Goal: Book appointment/travel/reservation

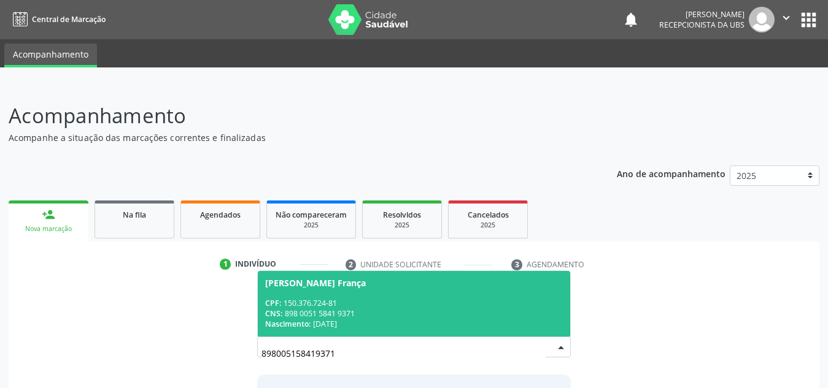
click at [280, 306] on span "CPF:" at bounding box center [273, 303] width 16 height 10
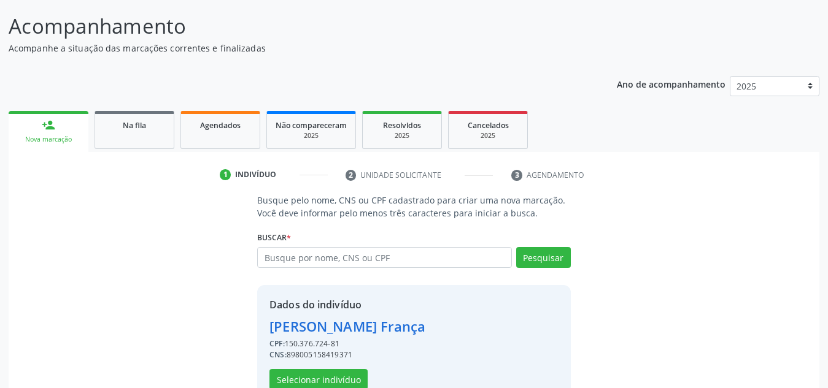
scroll to position [121, 0]
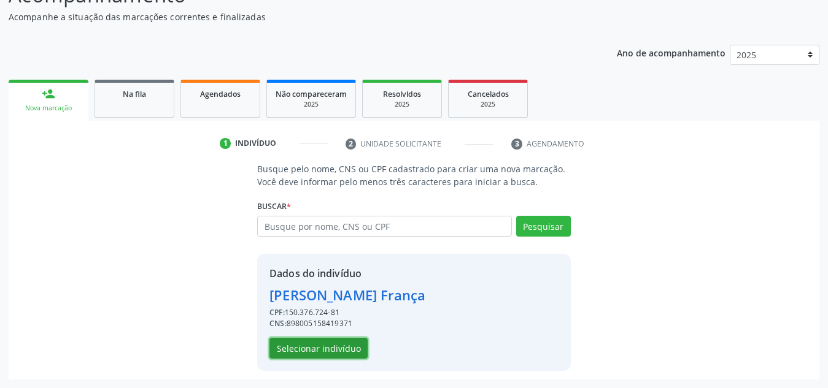
click at [285, 345] on button "Selecionar indivíduo" at bounding box center [318, 348] width 98 height 21
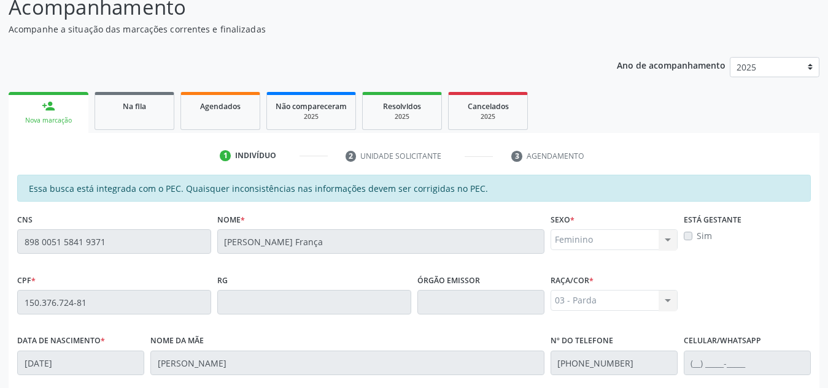
scroll to position [95, 0]
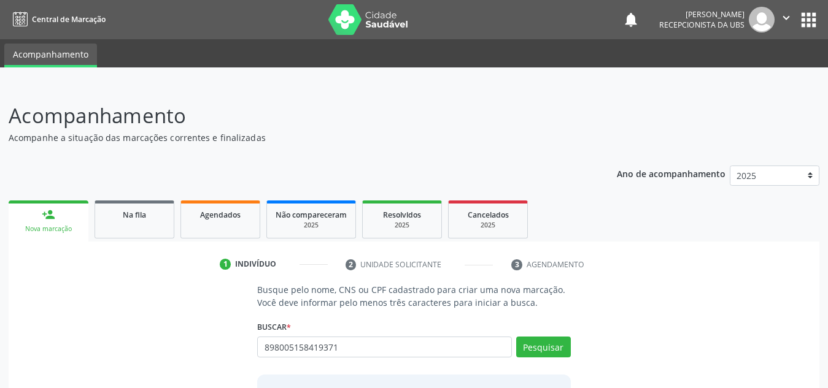
type input "898005158419371"
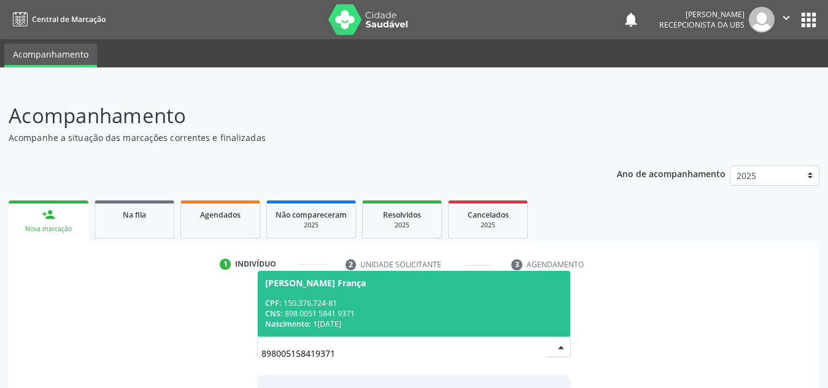
click at [303, 298] on div "CPF: 150.376.724-81" at bounding box center [414, 303] width 298 height 10
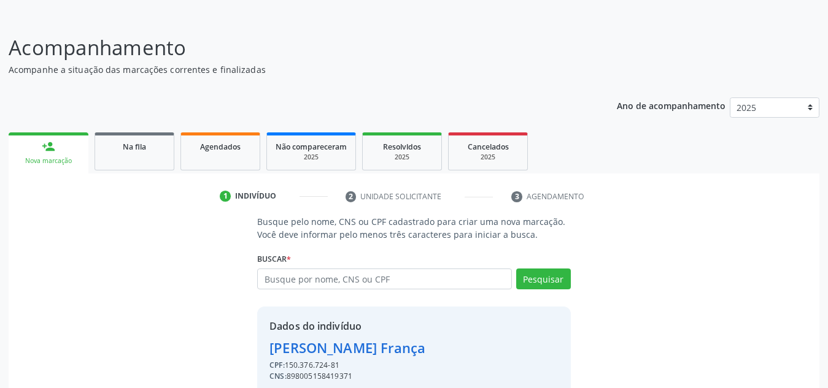
scroll to position [121, 0]
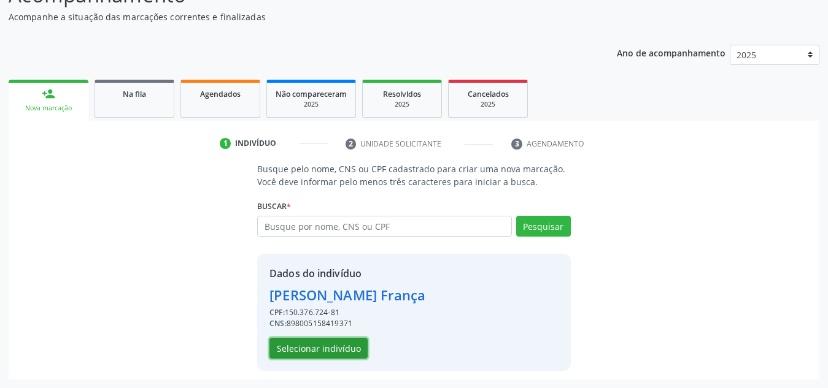
click at [318, 347] on button "Selecionar indivíduo" at bounding box center [318, 348] width 98 height 21
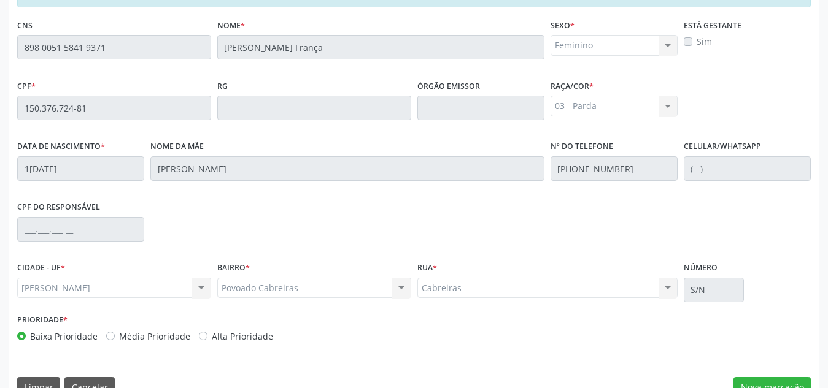
scroll to position [329, 0]
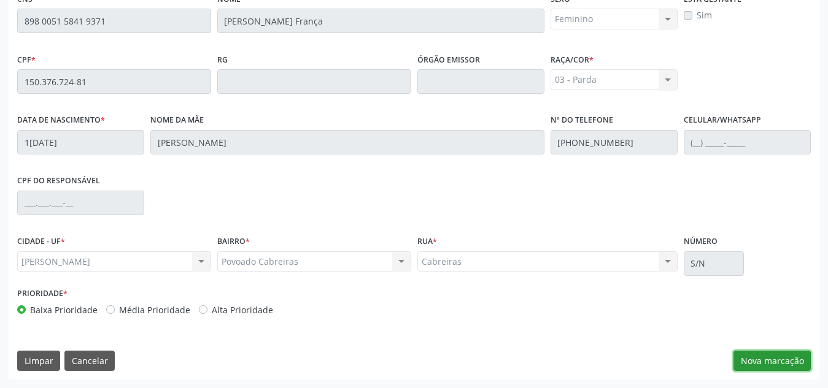
click at [762, 360] on button "Nova marcação" at bounding box center [771, 361] width 77 height 21
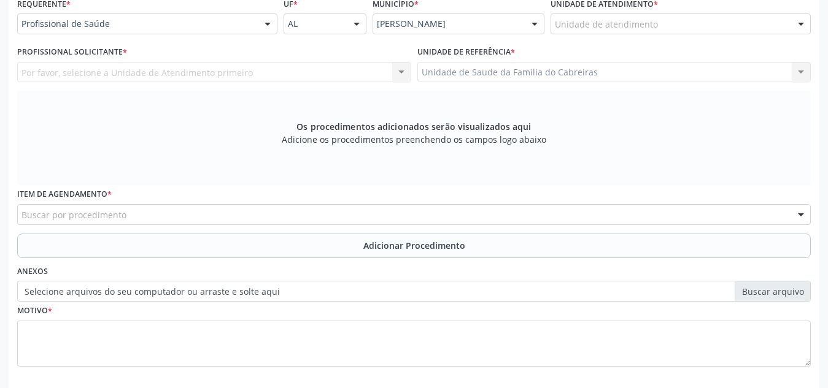
scroll to position [286, 0]
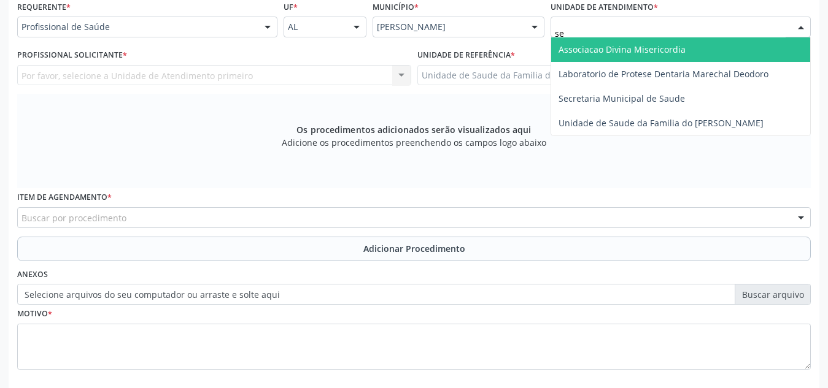
type input "s"
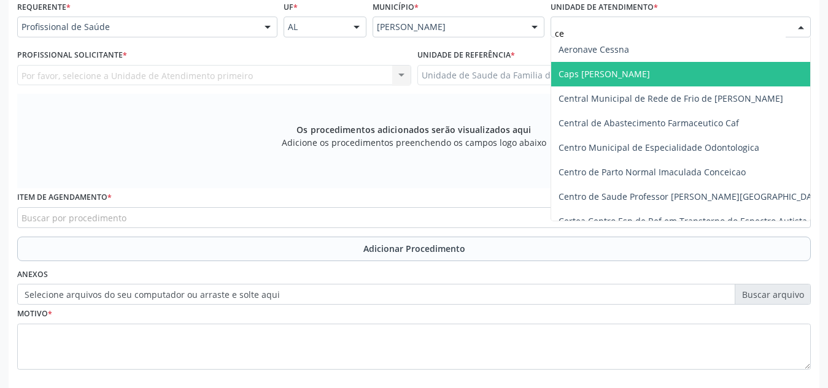
type input "c"
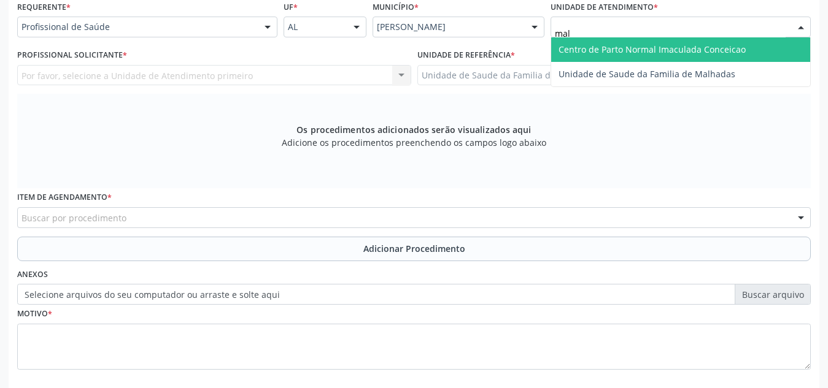
type input "malh"
click at [653, 49] on span "Unidade de Saude da Familia de Malhadas" at bounding box center [646, 50] width 177 height 12
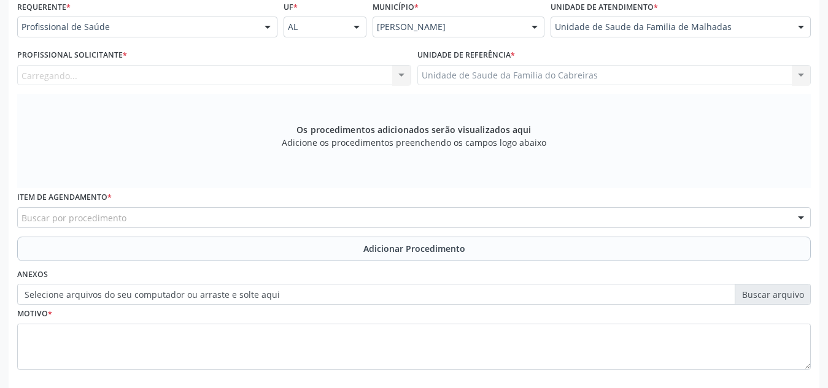
click at [653, 49] on div "Requerente * Profissional de Saúde Profissional de Saúde Paciente Nenhum result…" at bounding box center [413, 193] width 793 height 390
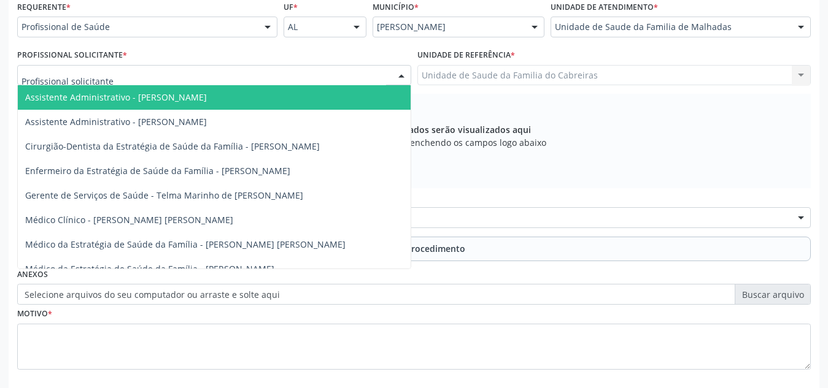
click at [264, 73] on div at bounding box center [214, 75] width 394 height 21
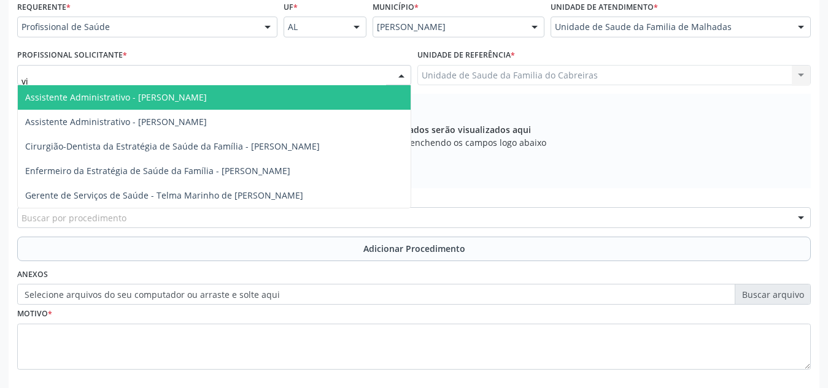
type input "vin"
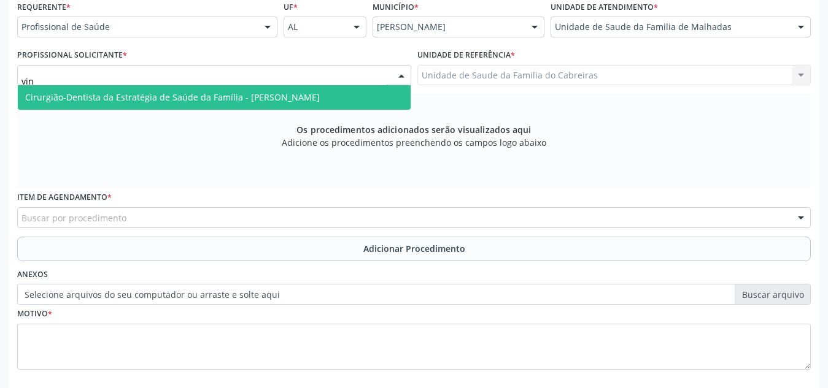
click at [264, 101] on span "Cirurgião-Dentista da Estratégia de Saúde da Família - Vinicius Hallan Souza de…" at bounding box center [172, 97] width 294 height 12
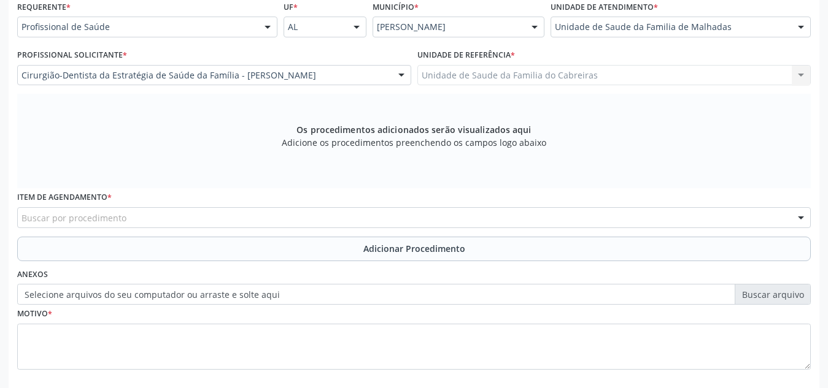
click at [236, 217] on div "Buscar por procedimento" at bounding box center [413, 217] width 793 height 21
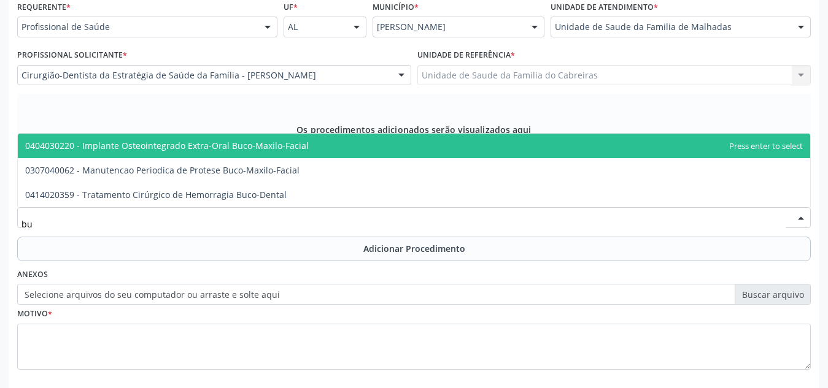
type input "b"
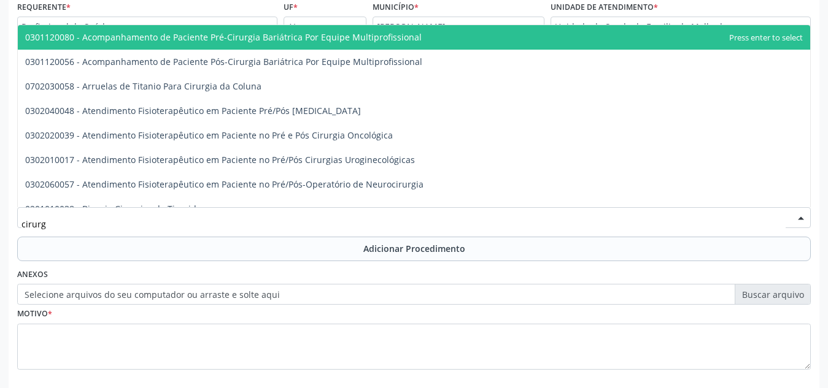
type input "cirurgi"
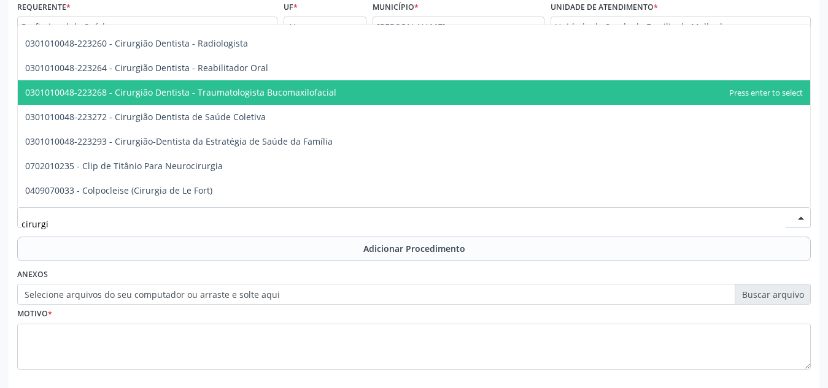
scroll to position [1000, 0]
click at [372, 102] on span "0301010048-223268 - Cirurgião Dentista - Traumatologista Bucomaxilofacial" at bounding box center [414, 92] width 792 height 25
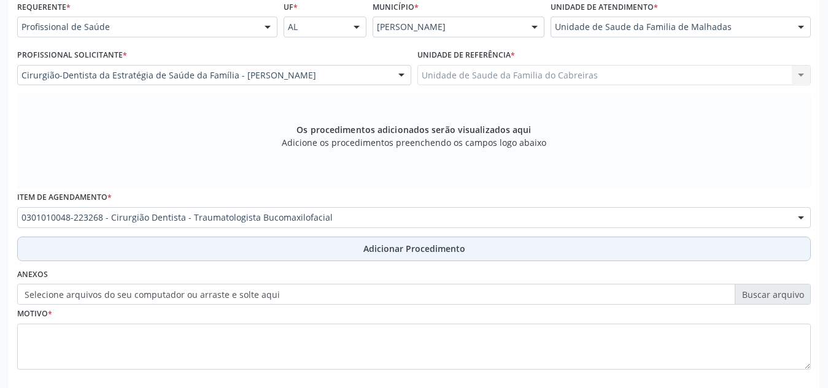
click at [336, 243] on button "Adicionar Procedimento" at bounding box center [413, 249] width 793 height 25
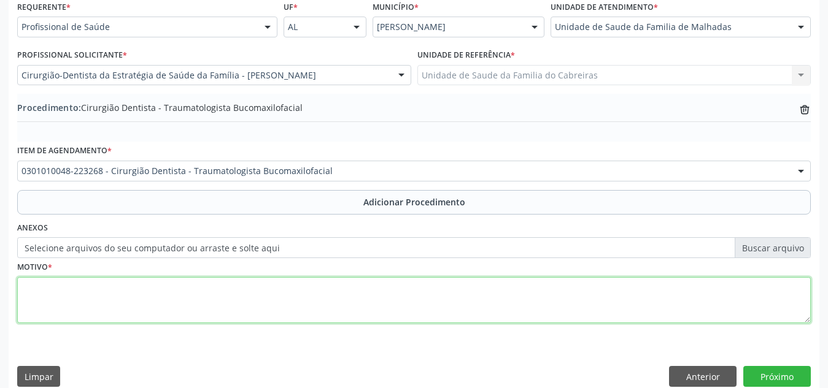
click at [314, 298] on textarea at bounding box center [413, 300] width 793 height 47
type textarea "k"
type textarea "b"
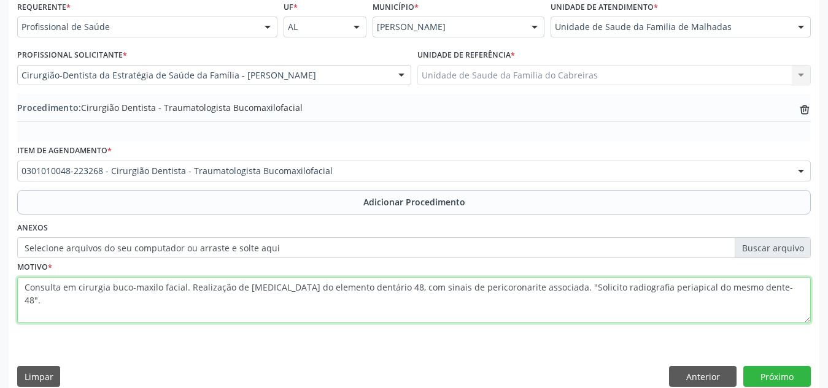
scroll to position [302, 0]
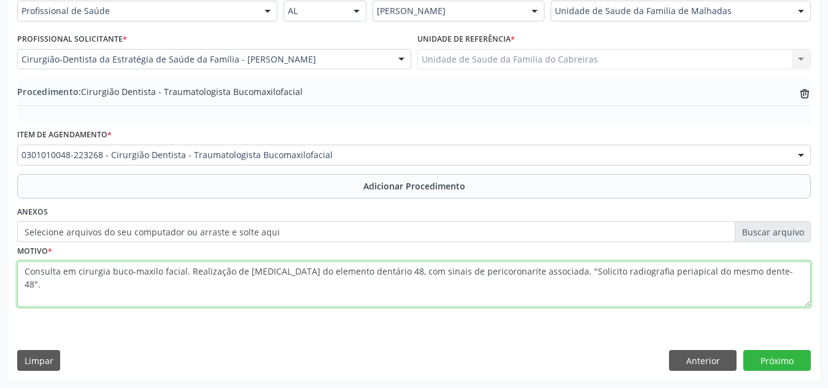
type textarea "Consulta em cirurgia buco-maxilo facial. Realização de exodontia do elemento de…"
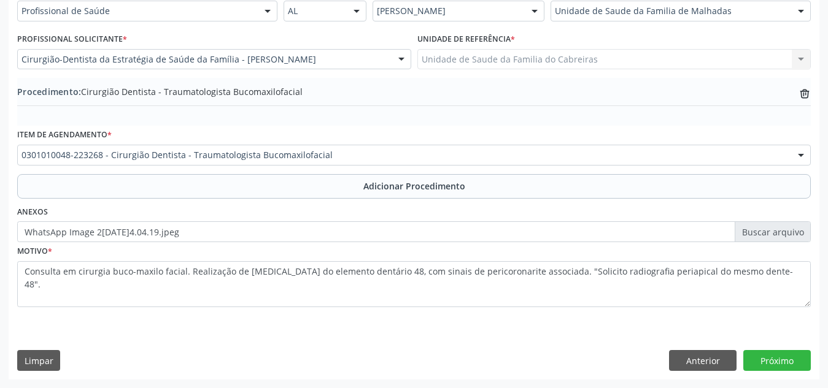
click at [512, 310] on fieldset "Motivo * Consulta em cirurgia buco-maxilo facial. Realização de exodontia do el…" at bounding box center [413, 279] width 793 height 74
click at [774, 363] on button "Próximo" at bounding box center [776, 360] width 67 height 21
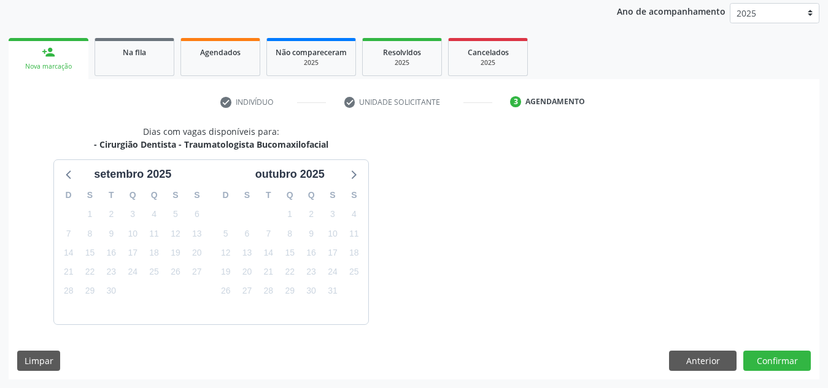
scroll to position [199, 0]
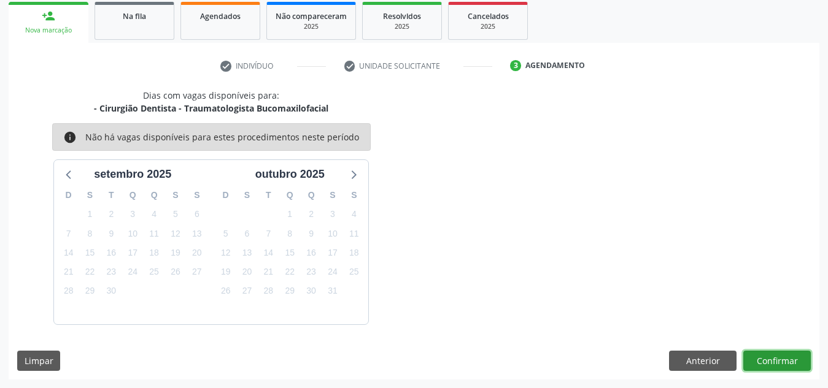
click at [774, 363] on button "Confirmar" at bounding box center [776, 361] width 67 height 21
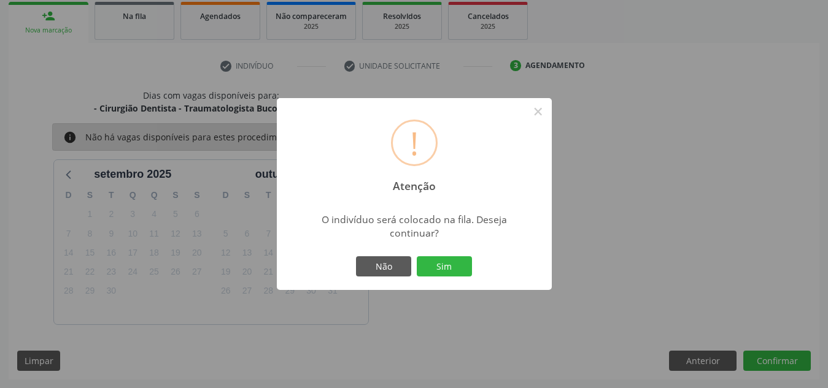
click at [417, 256] on button "Sim" at bounding box center [444, 266] width 55 height 21
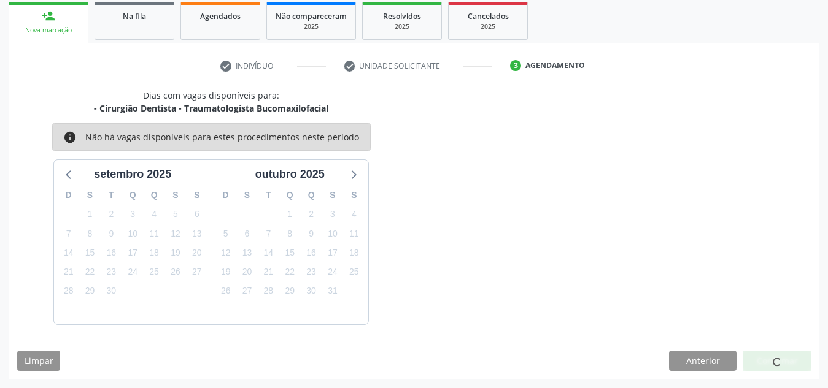
scroll to position [34, 0]
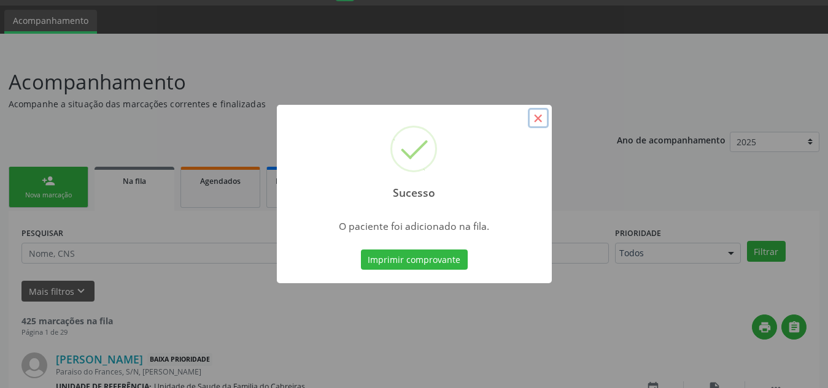
click at [541, 115] on button "×" at bounding box center [538, 118] width 21 height 21
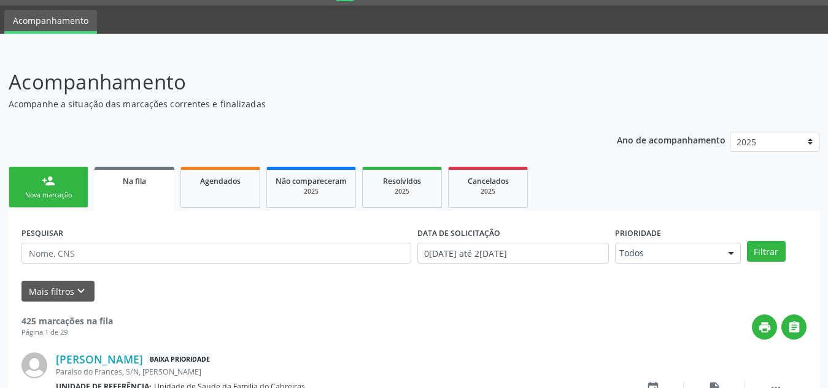
click at [77, 241] on div "PESQUISAR" at bounding box center [216, 248] width 396 height 48
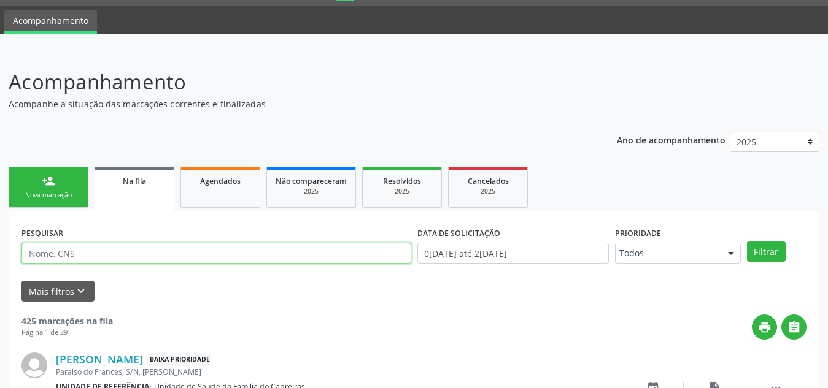
click at [80, 253] on input "text" at bounding box center [216, 253] width 390 height 21
type input "maria benedita"
click at [747, 241] on button "Filtrar" at bounding box center [766, 251] width 39 height 21
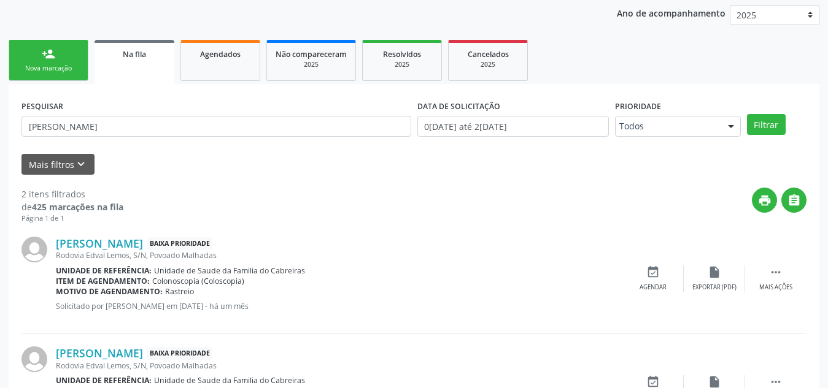
scroll to position [136, 0]
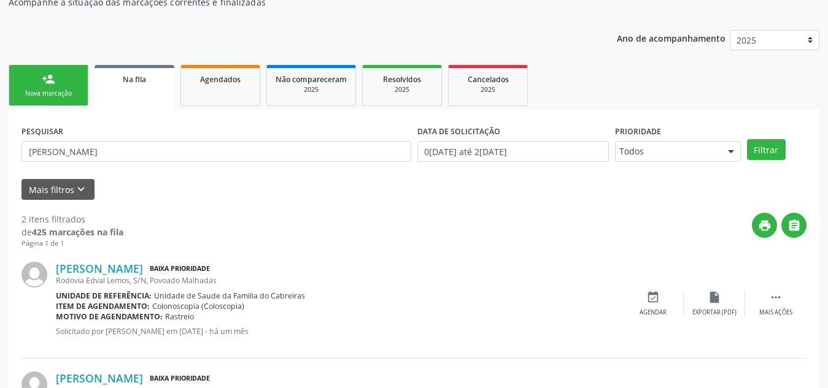
click at [45, 98] on div "Nova marcação" at bounding box center [48, 93] width 61 height 9
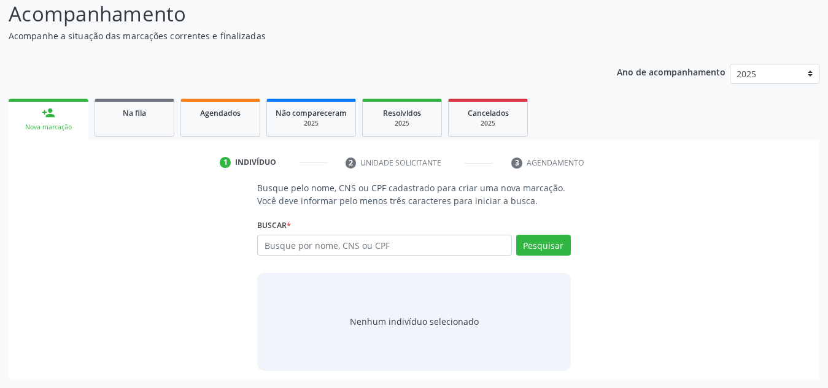
scroll to position [102, 0]
click at [335, 237] on input "text" at bounding box center [384, 245] width 255 height 21
paste input "700509786425154"
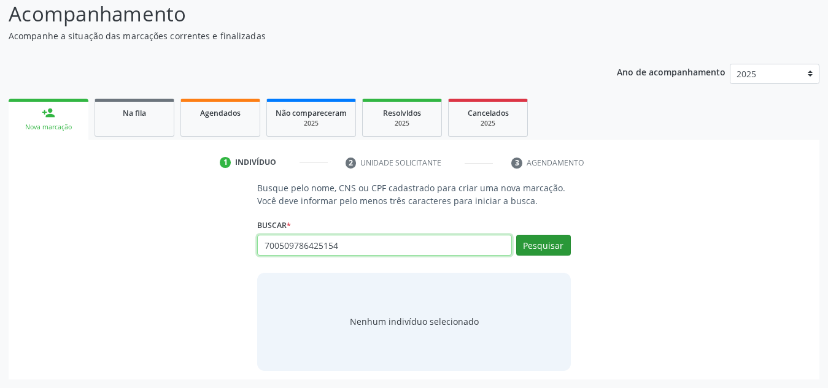
type input "700509786425154"
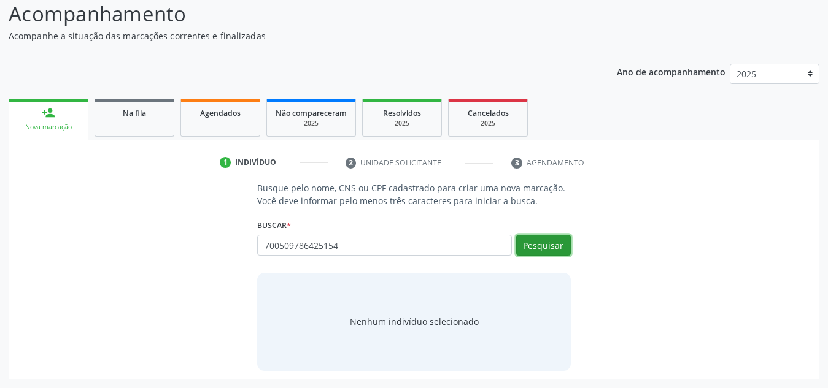
click at [548, 250] on button "Pesquisar" at bounding box center [543, 245] width 55 height 21
type input "700509786425154"
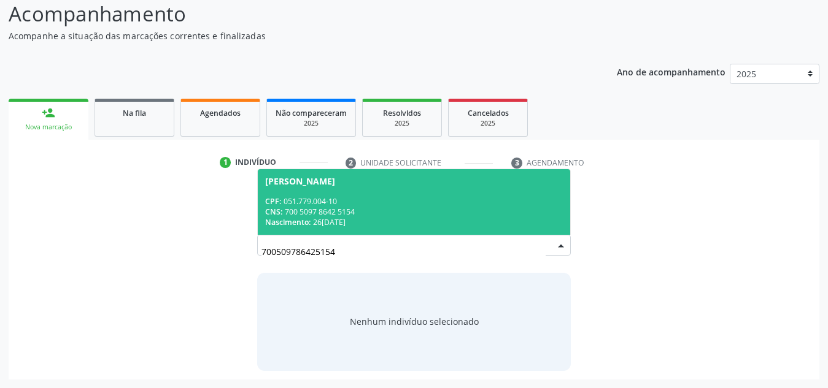
click at [469, 207] on div "CNS: 700 5097 8642 5154" at bounding box center [414, 212] width 298 height 10
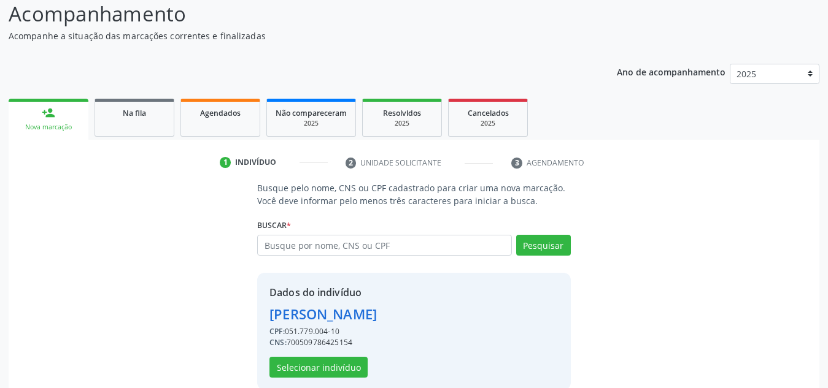
scroll to position [121, 0]
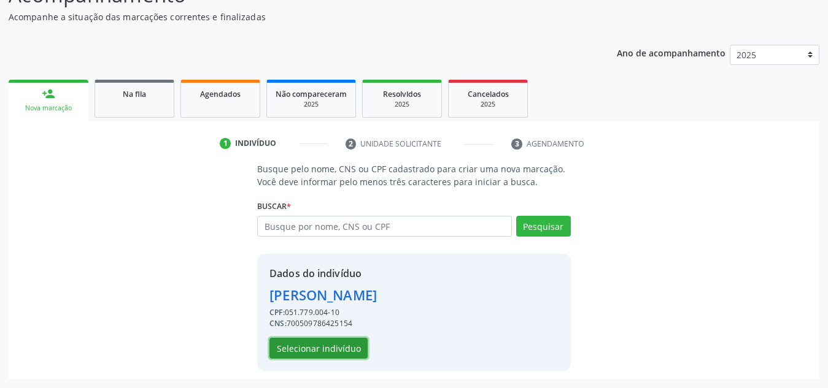
click at [339, 348] on button "Selecionar indivíduo" at bounding box center [318, 348] width 98 height 21
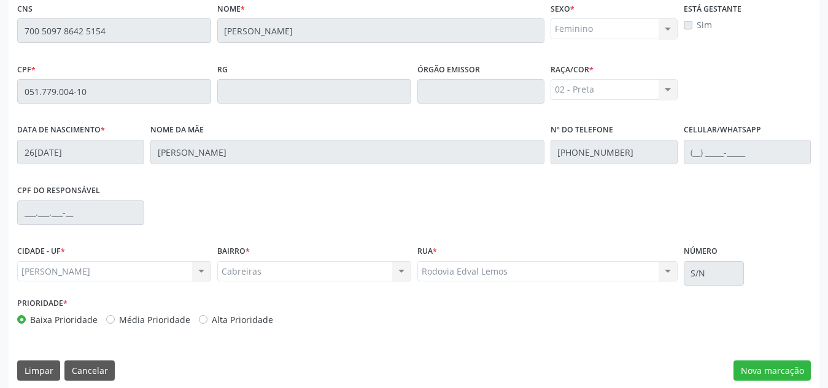
scroll to position [329, 0]
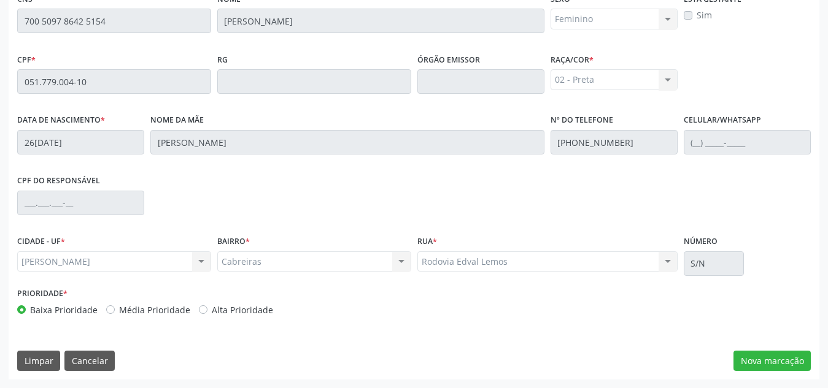
click at [437, 309] on div "Prioridade * Baixa Prioridade Média Prioridade Alta Prioridade" at bounding box center [413, 305] width 799 height 40
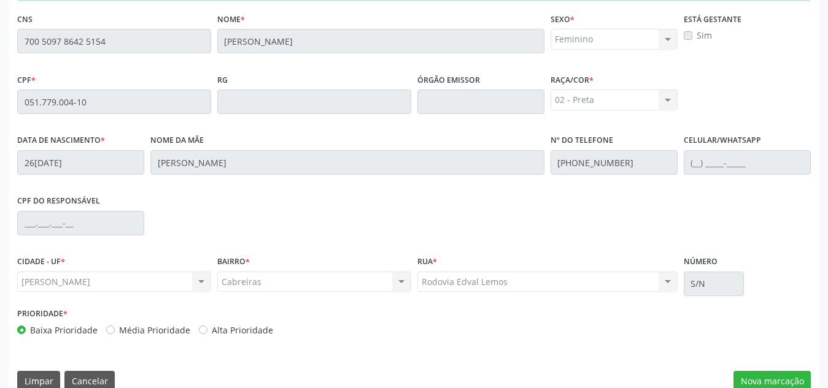
scroll to position [312, 0]
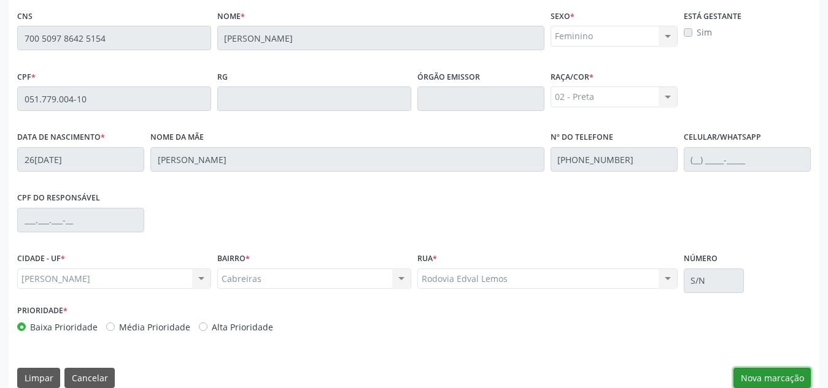
click at [763, 369] on button "Nova marcação" at bounding box center [771, 378] width 77 height 21
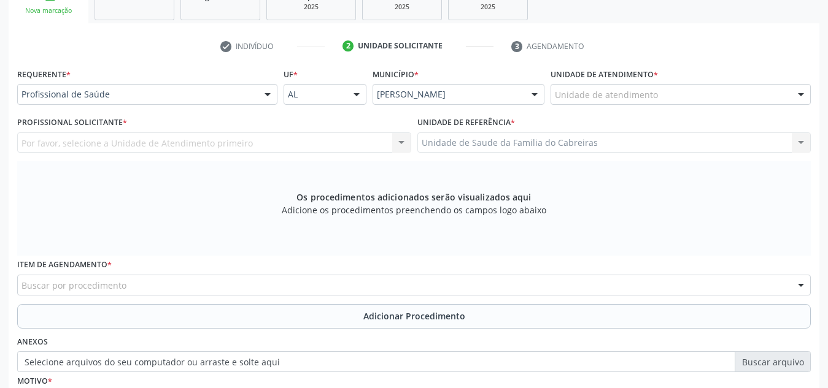
scroll to position [218, 0]
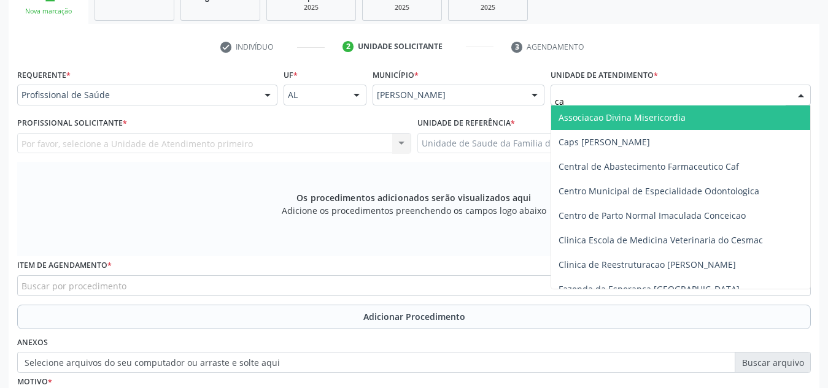
type input "c"
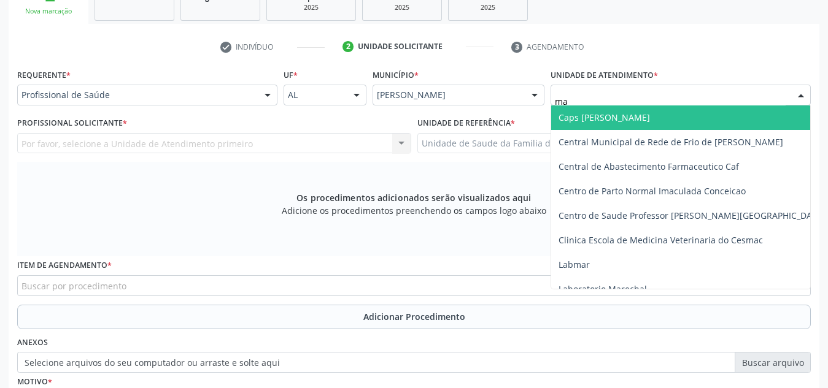
type input "m"
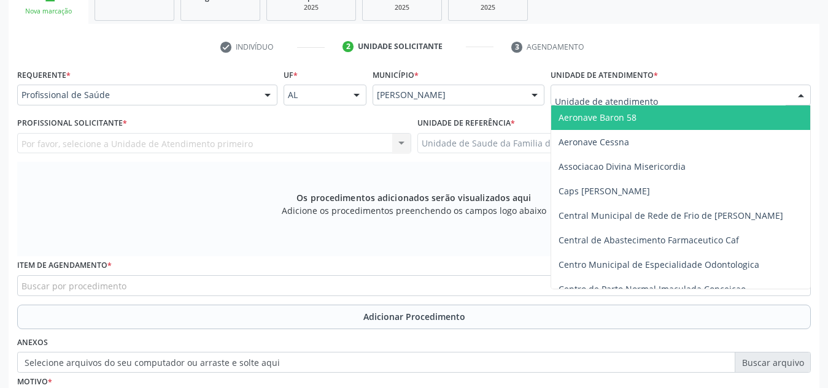
type input "m"
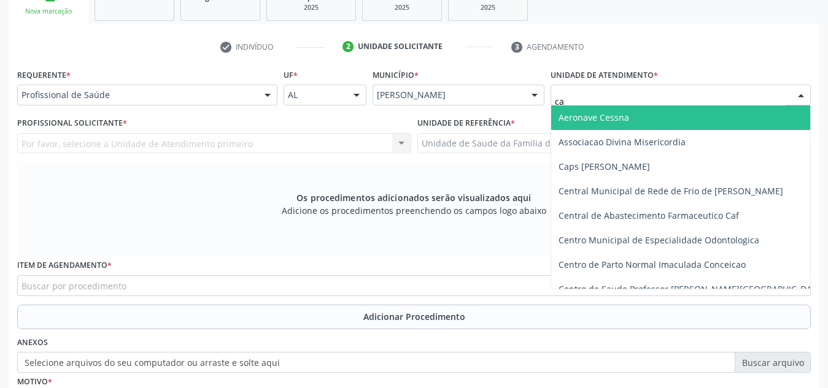
type input "cab"
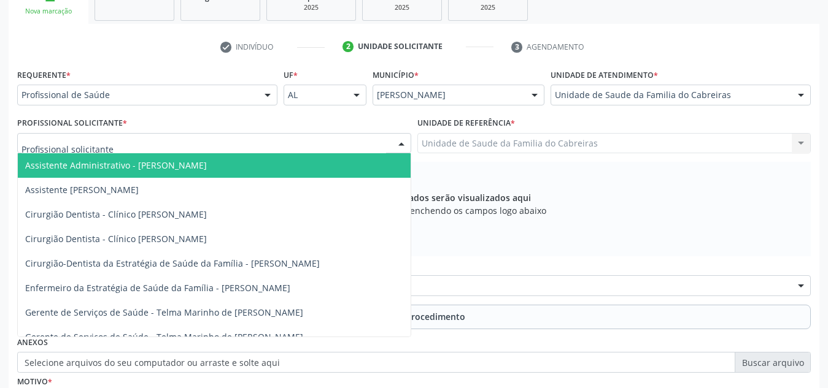
click at [197, 144] on div at bounding box center [214, 143] width 394 height 21
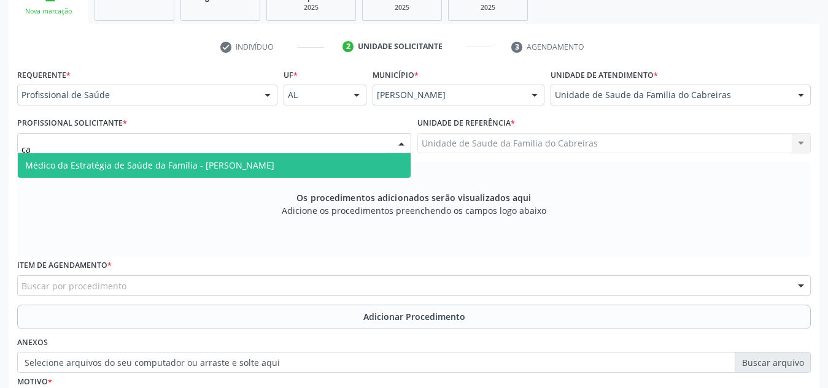
click at [197, 144] on input "ca" at bounding box center [203, 149] width 364 height 25
type input "c"
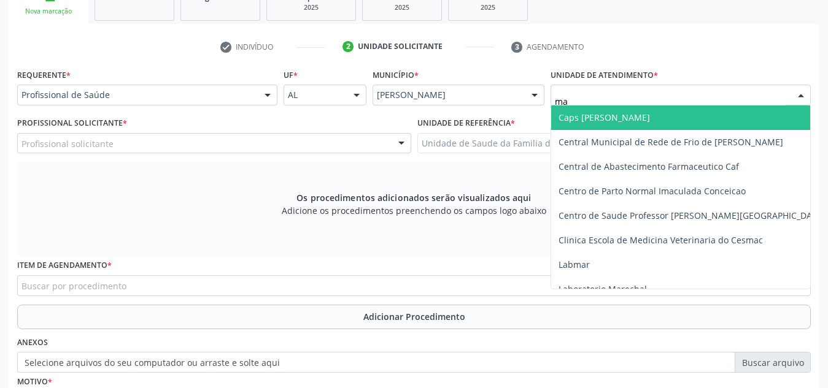
type input "m"
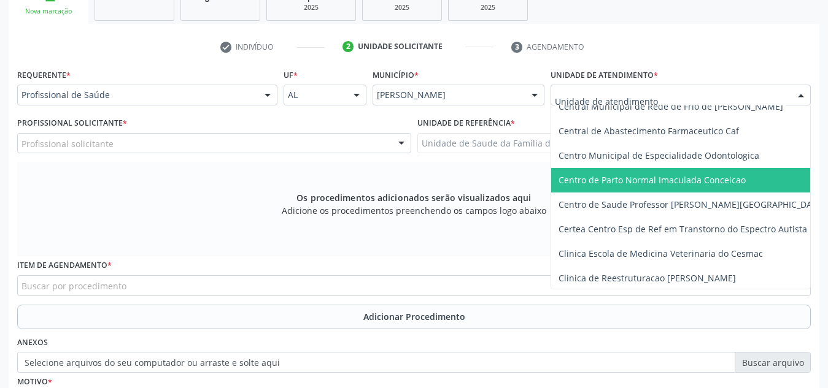
scroll to position [116, 0]
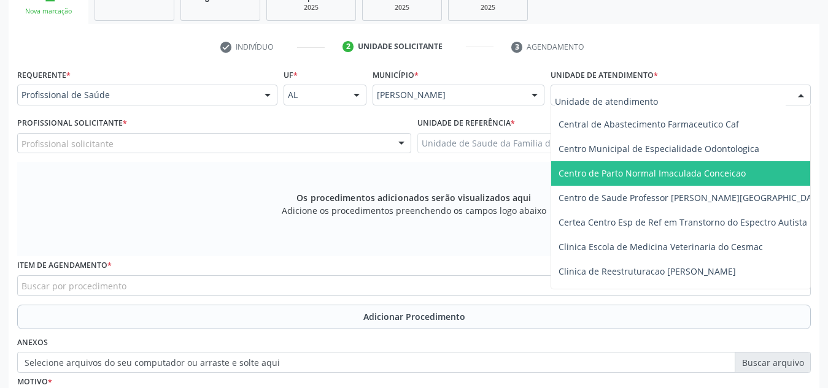
click at [699, 166] on span "Centro de Parto Normal Imaculada Conceicao" at bounding box center [704, 173] width 306 height 25
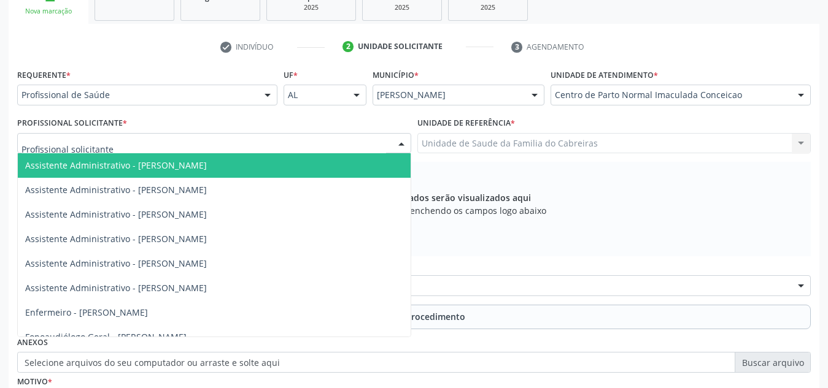
click at [328, 141] on div at bounding box center [214, 143] width 394 height 21
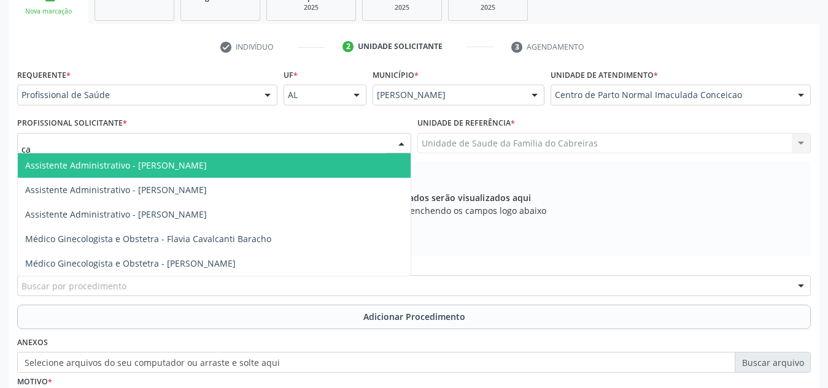
type input "c"
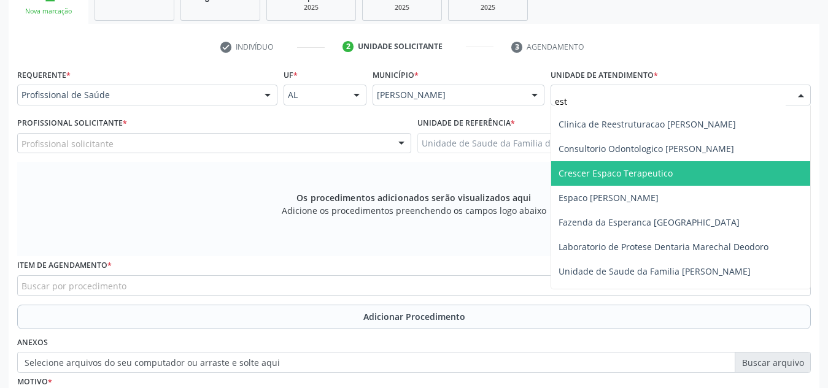
scroll to position [0, 0]
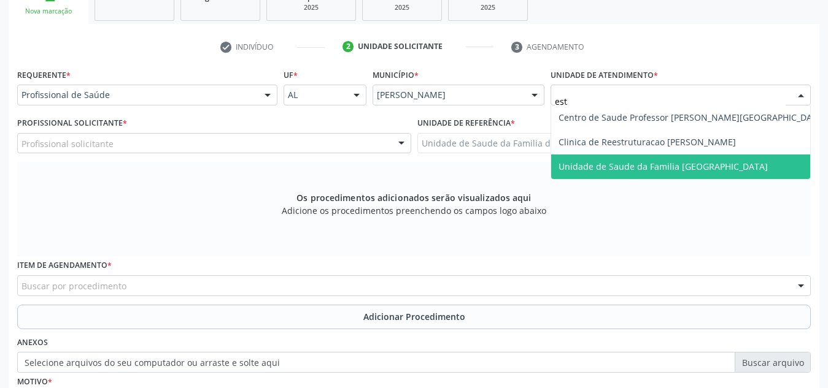
type input "esta"
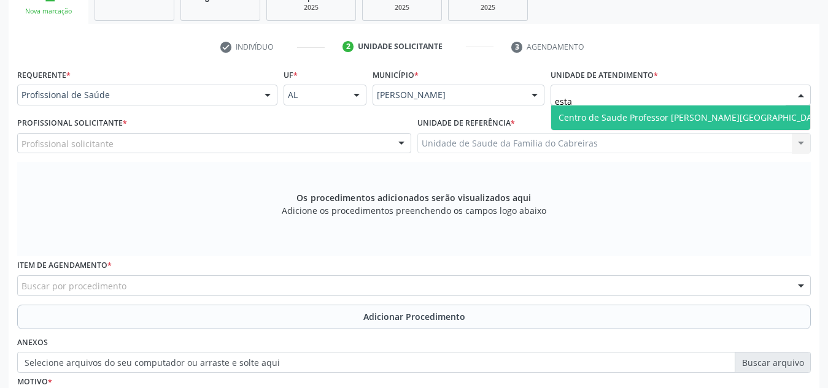
click at [593, 126] on span "Centro de Saude Professor [PERSON_NAME][GEOGRAPHIC_DATA]" at bounding box center [692, 118] width 282 height 25
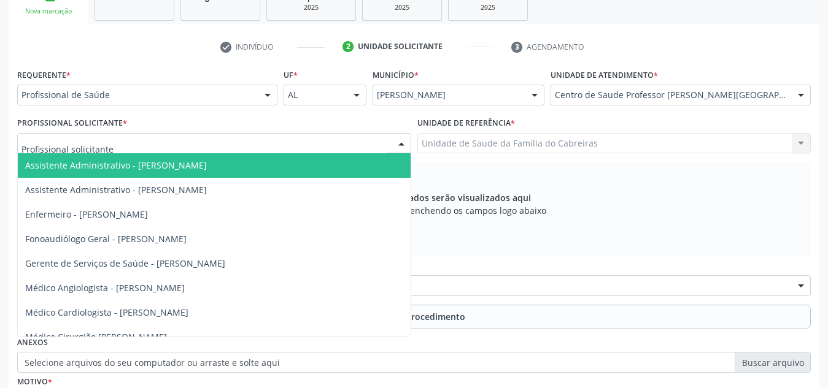
click at [353, 138] on div at bounding box center [214, 143] width 394 height 21
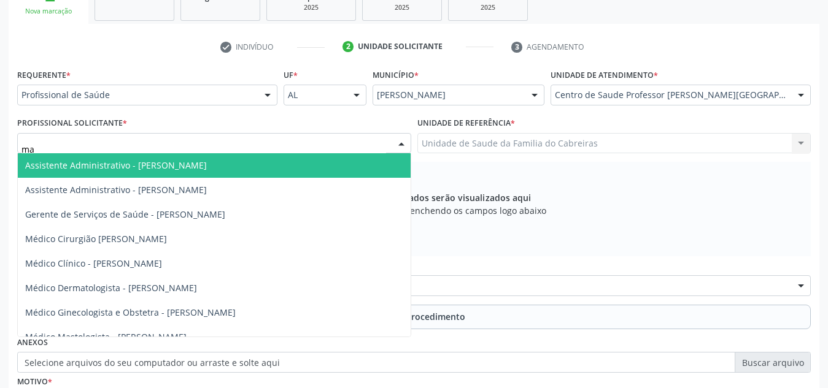
type input "m"
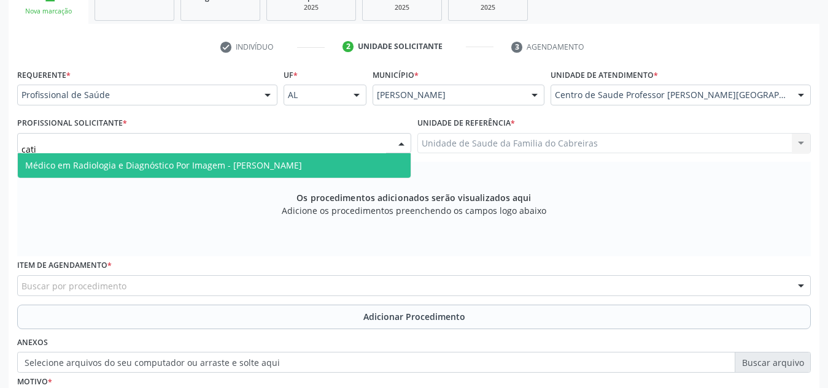
type input "catia"
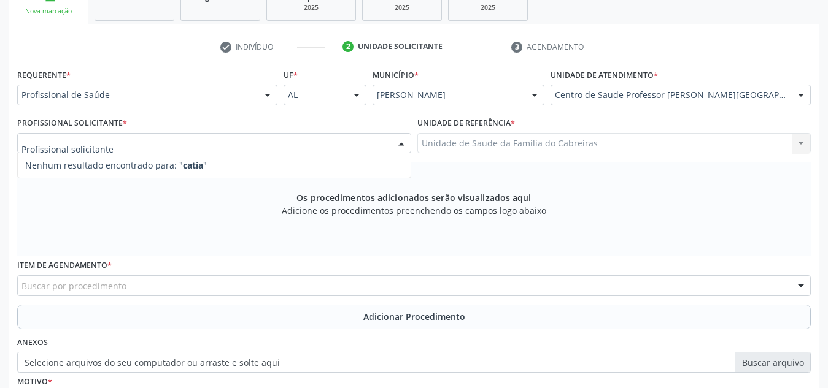
click at [266, 92] on div at bounding box center [267, 95] width 18 height 21
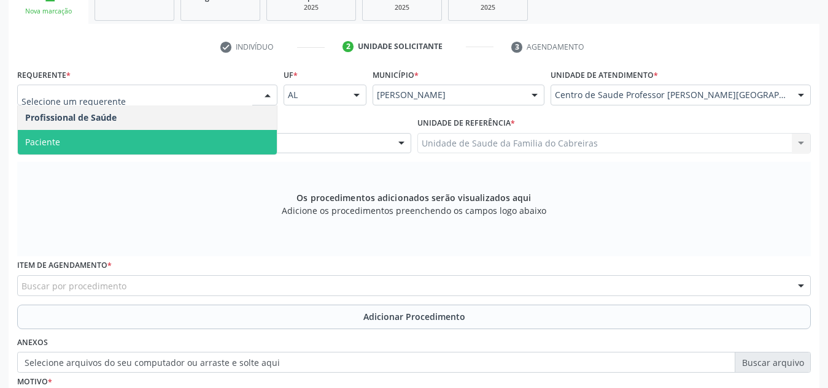
click at [237, 134] on span "Paciente" at bounding box center [147, 142] width 259 height 25
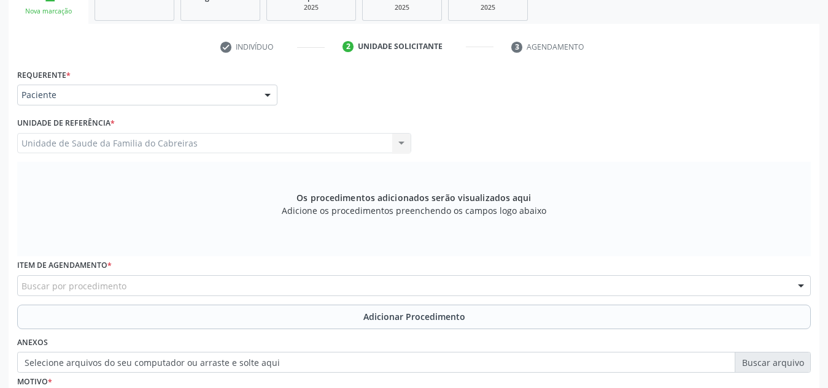
click at [200, 276] on div "Buscar por procedimento" at bounding box center [413, 285] width 793 height 21
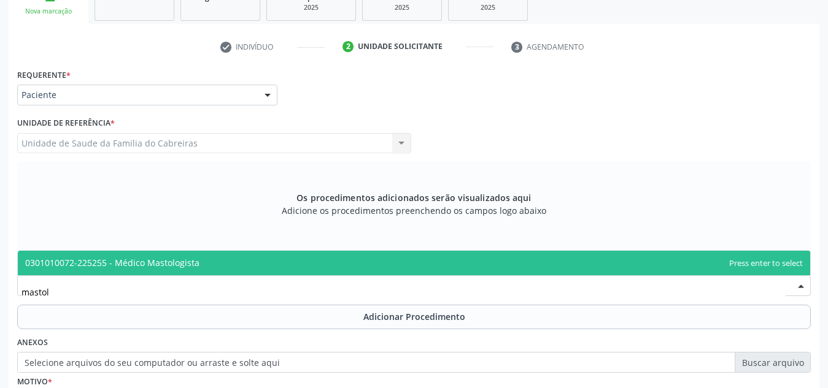
type input "mastolo"
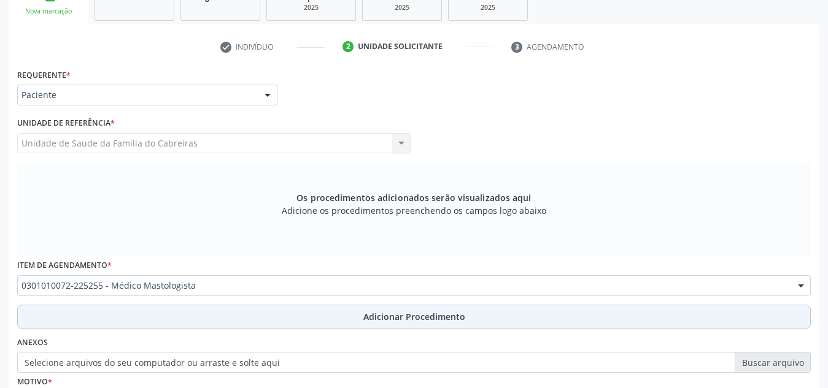
click at [218, 313] on button "Adicionar Procedimento" at bounding box center [413, 317] width 793 height 25
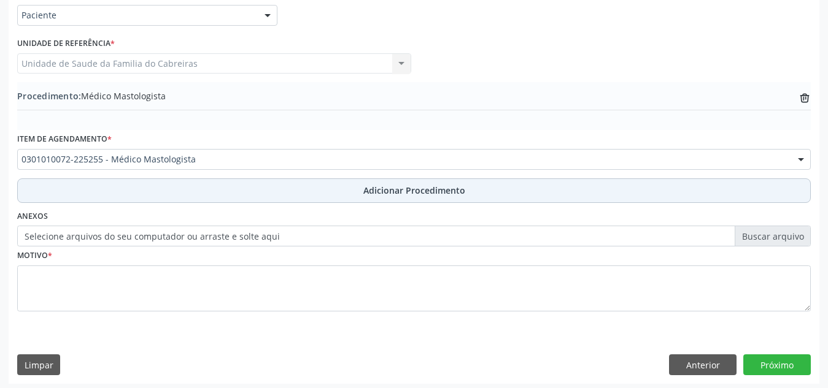
scroll to position [302, 0]
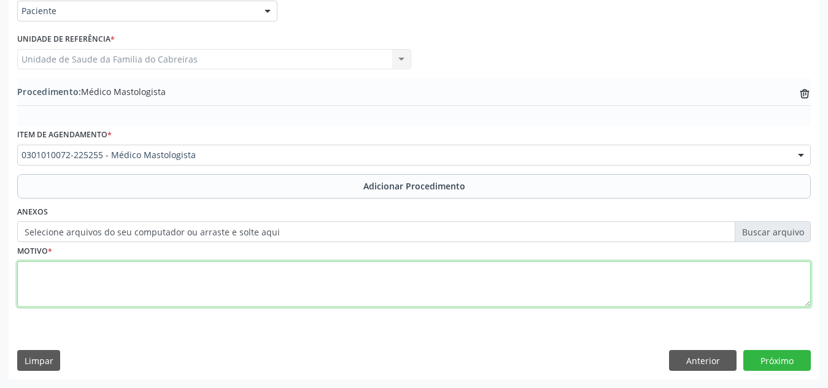
click at [255, 283] on textarea at bounding box center [413, 284] width 793 height 47
type textarea "P"
type textarea "N"
paste textarea "700509786425154"
type textarea "URGÊNCIA! Nódulo mamário não especificado. Paciente com USG mamaria com BI RADS…"
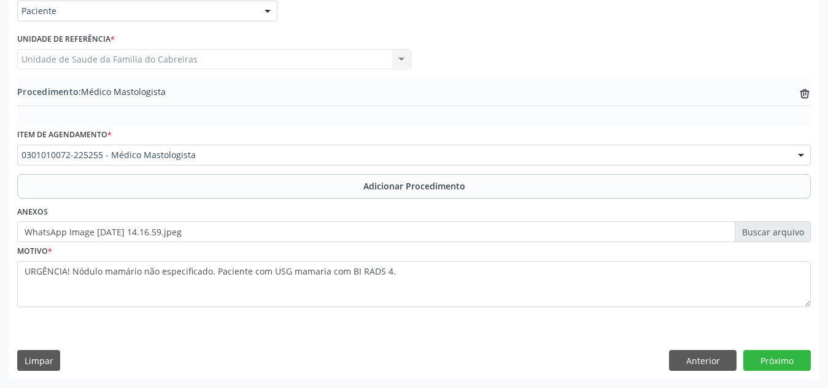
click at [544, 329] on div "Requerente * Paciente Profissional de Saúde Paciente Nenhum resultado encontrad…" at bounding box center [414, 181] width 810 height 398
click at [789, 359] on button "Próximo" at bounding box center [776, 360] width 67 height 21
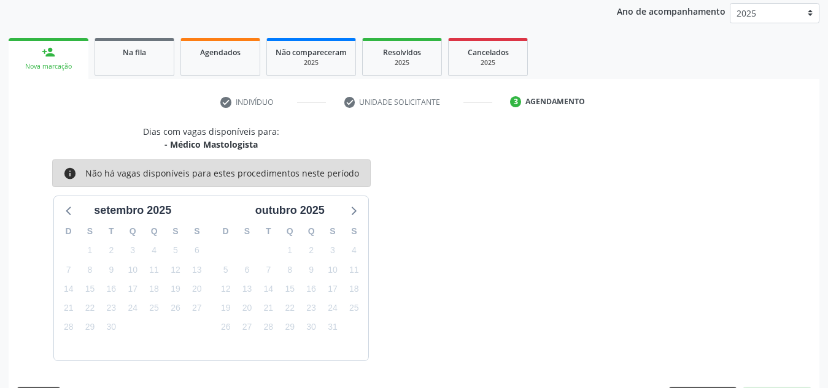
scroll to position [199, 0]
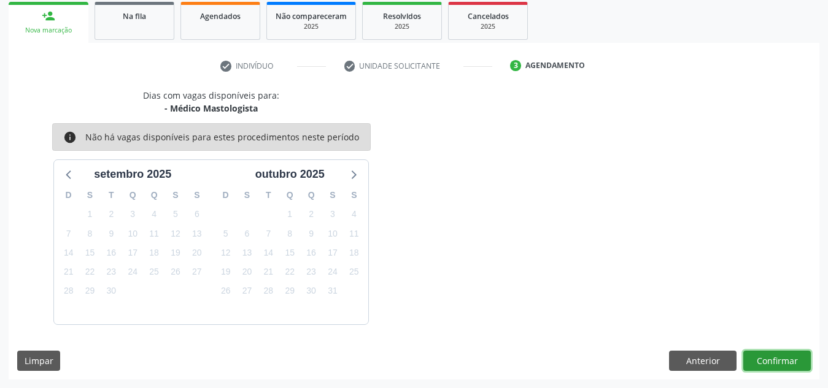
click at [789, 359] on button "Confirmar" at bounding box center [776, 361] width 67 height 21
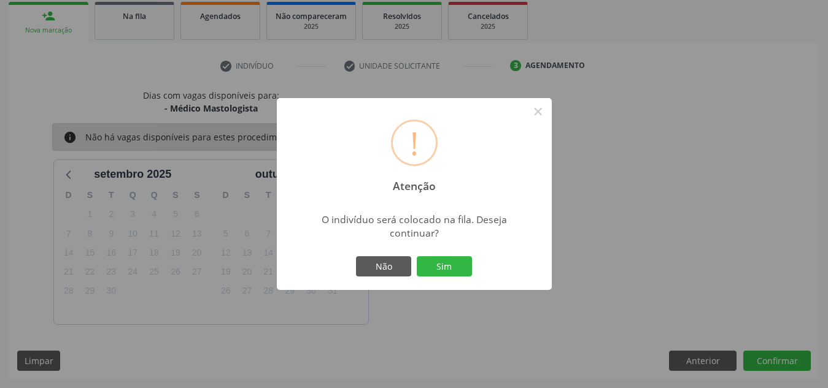
click at [417, 256] on button "Sim" at bounding box center [444, 266] width 55 height 21
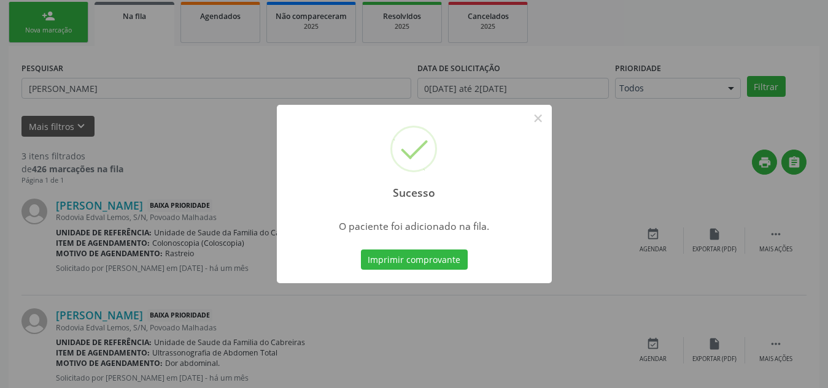
scroll to position [34, 0]
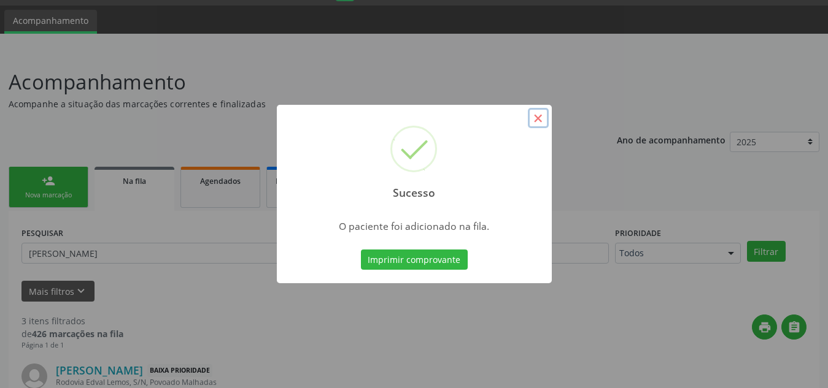
click at [537, 124] on button "×" at bounding box center [538, 118] width 21 height 21
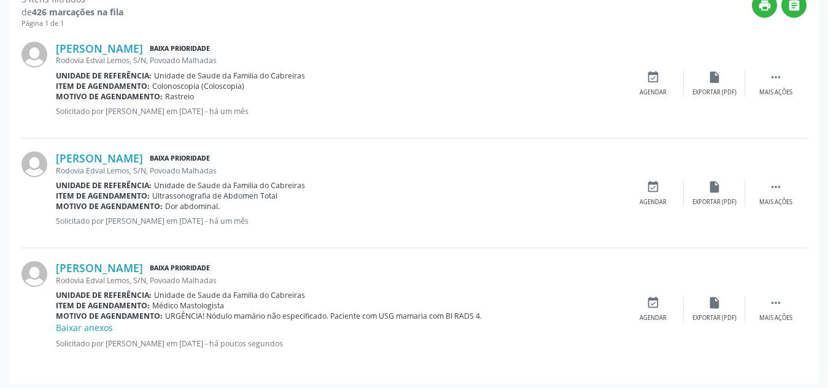
scroll to position [360, 0]
